Goal: Task Accomplishment & Management: Use online tool/utility

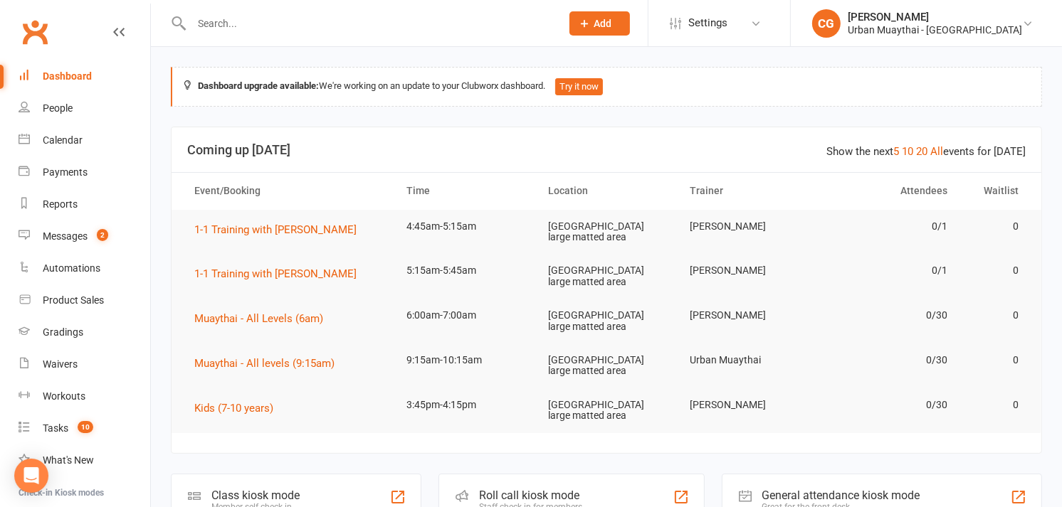
click at [575, 489] on div "Roll call kiosk mode" at bounding box center [530, 496] width 103 height 14
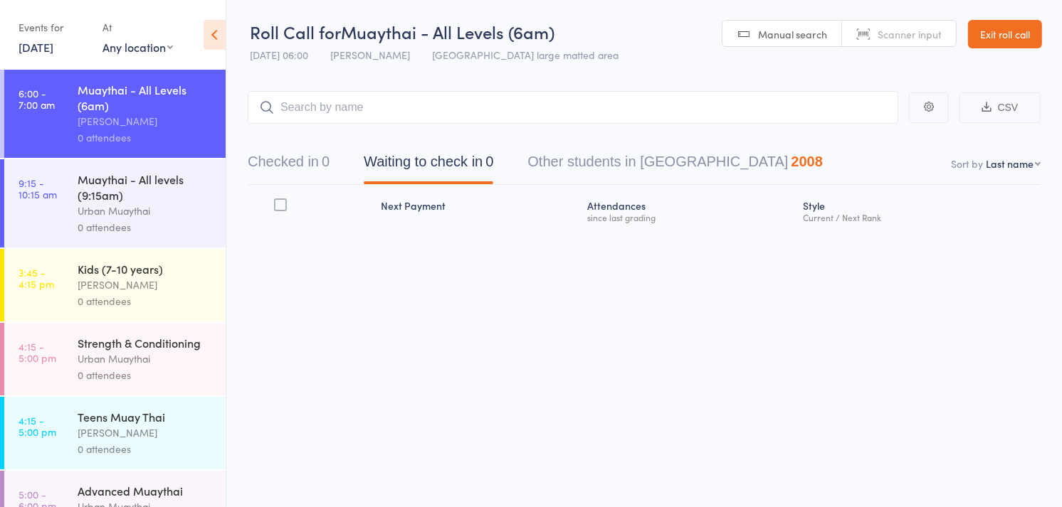
drag, startPoint x: 311, startPoint y: 171, endPoint x: 871, endPoint y: 40, distance: 575.3
click at [871, 40] on link "Scanner input" at bounding box center [899, 34] width 114 height 27
click at [315, 167] on button "Checked in 0" at bounding box center [289, 166] width 82 height 38
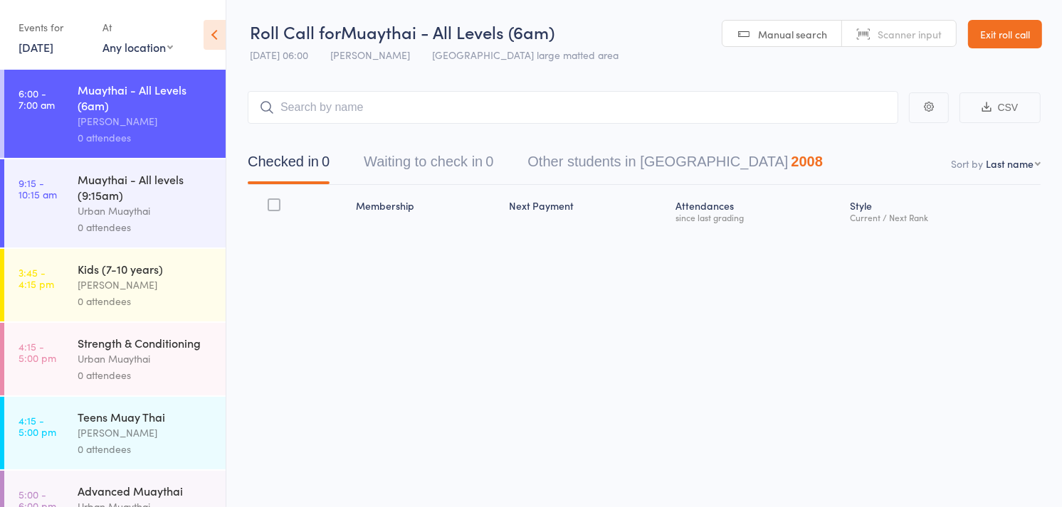
click at [1005, 169] on select "First name Last name Birthday [DATE]? Behind on payments? Check in time Next pa…" at bounding box center [1013, 164] width 55 height 14
select select "4"
click at [986, 157] on select "First name Last name Birthday [DATE]? Behind on payments? Check in time Next pa…" at bounding box center [1013, 164] width 55 height 14
click at [523, 130] on div "Checked in 0 Waiting to check in 0 Other students in [GEOGRAPHIC_DATA] 2008" at bounding box center [644, 154] width 793 height 61
click at [514, 111] on input "search" at bounding box center [573, 107] width 650 height 33
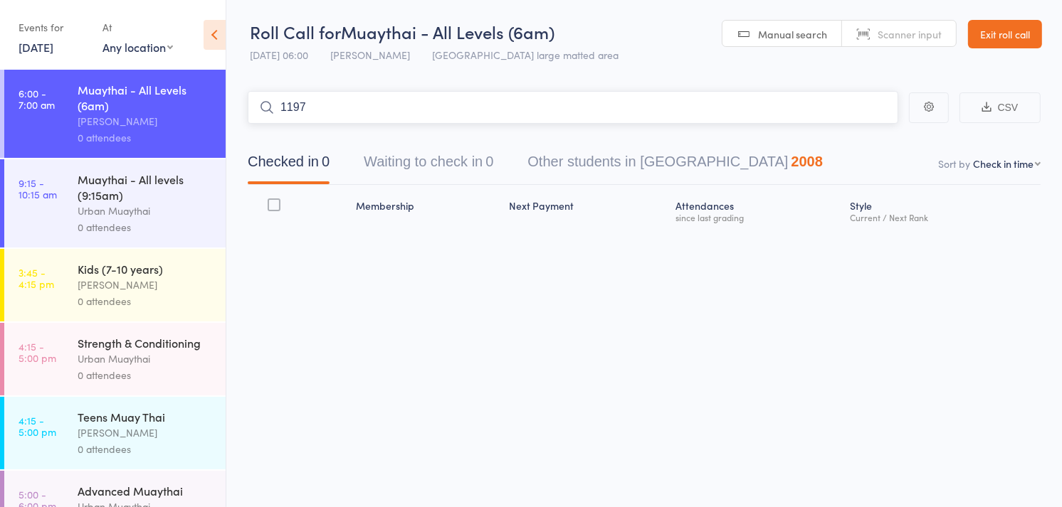
type input "1197"
